Goal: Use online tool/utility: Utilize a website feature to perform a specific function

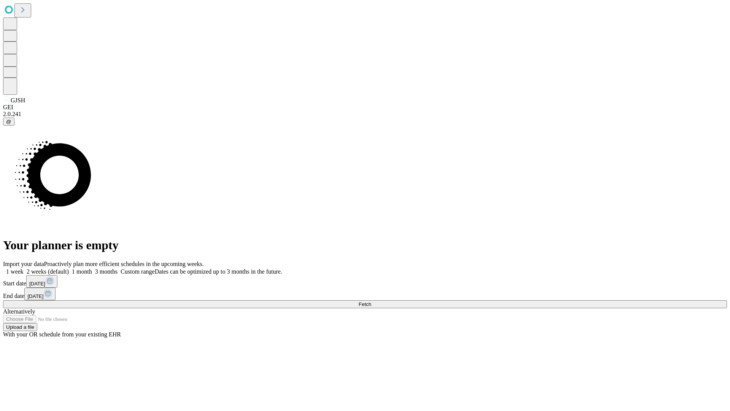
click at [371, 301] on span "Fetch" at bounding box center [365, 304] width 13 height 6
